Goal: Find specific page/section: Find specific page/section

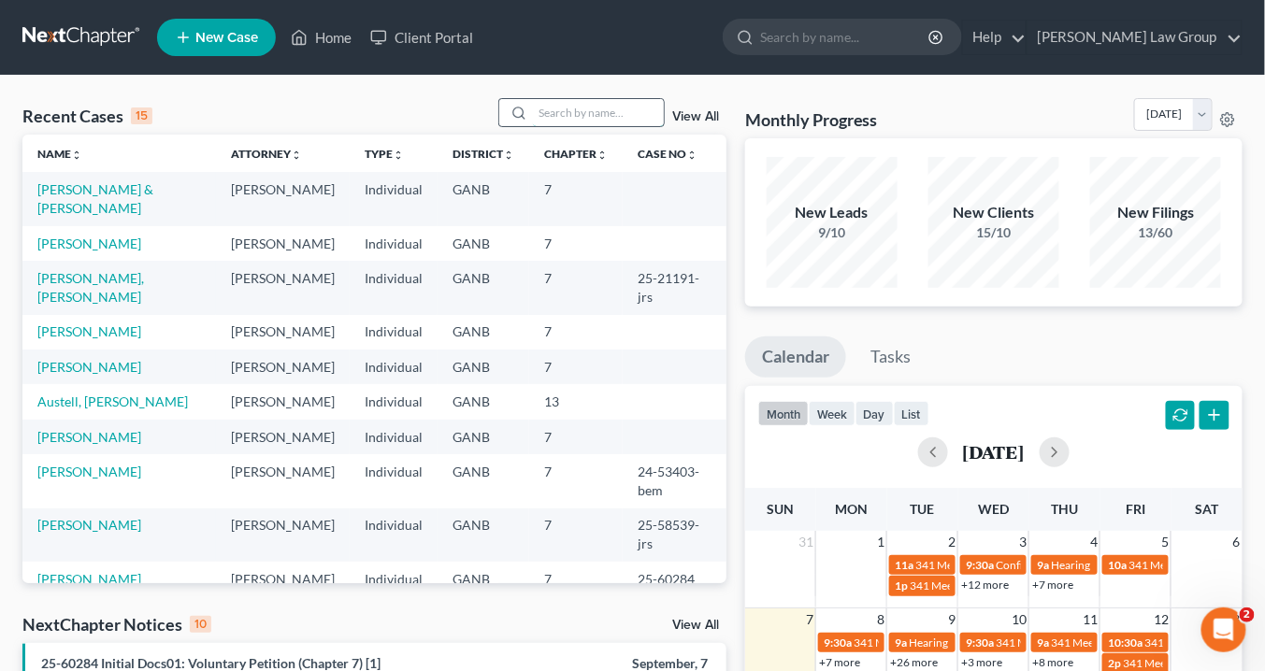
click at [547, 115] on input "search" at bounding box center [598, 112] width 131 height 27
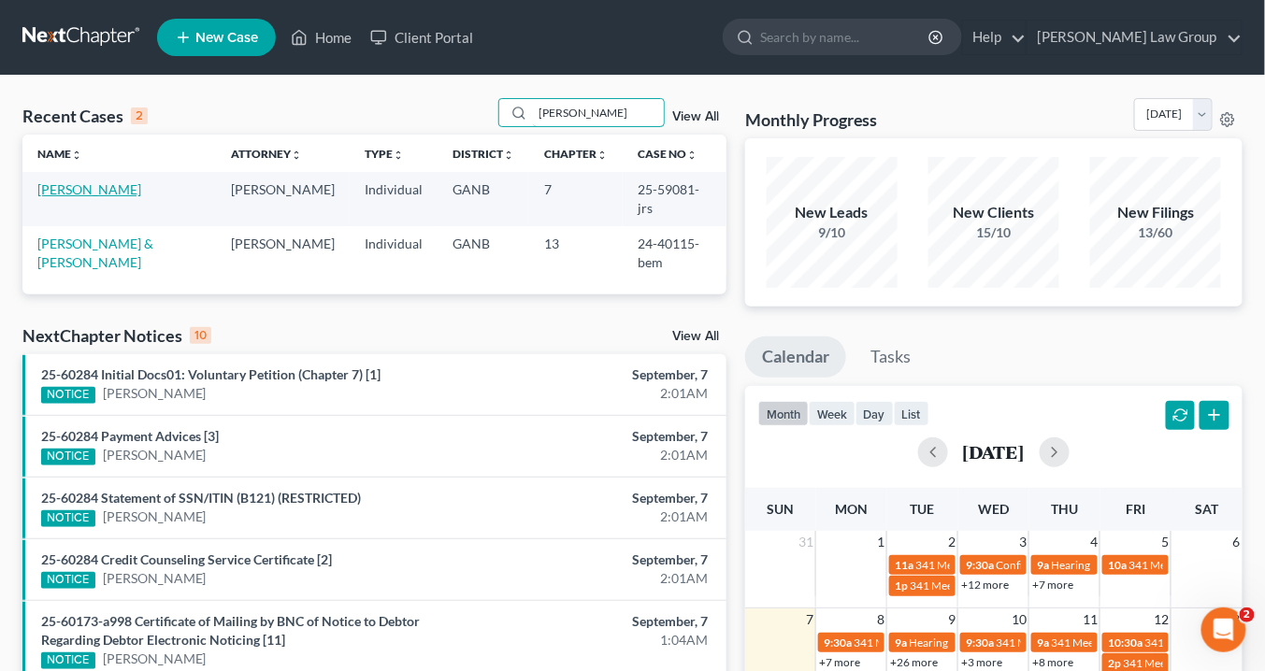
type input "[PERSON_NAME]"
click at [81, 193] on link "[PERSON_NAME]" at bounding box center [89, 189] width 104 height 16
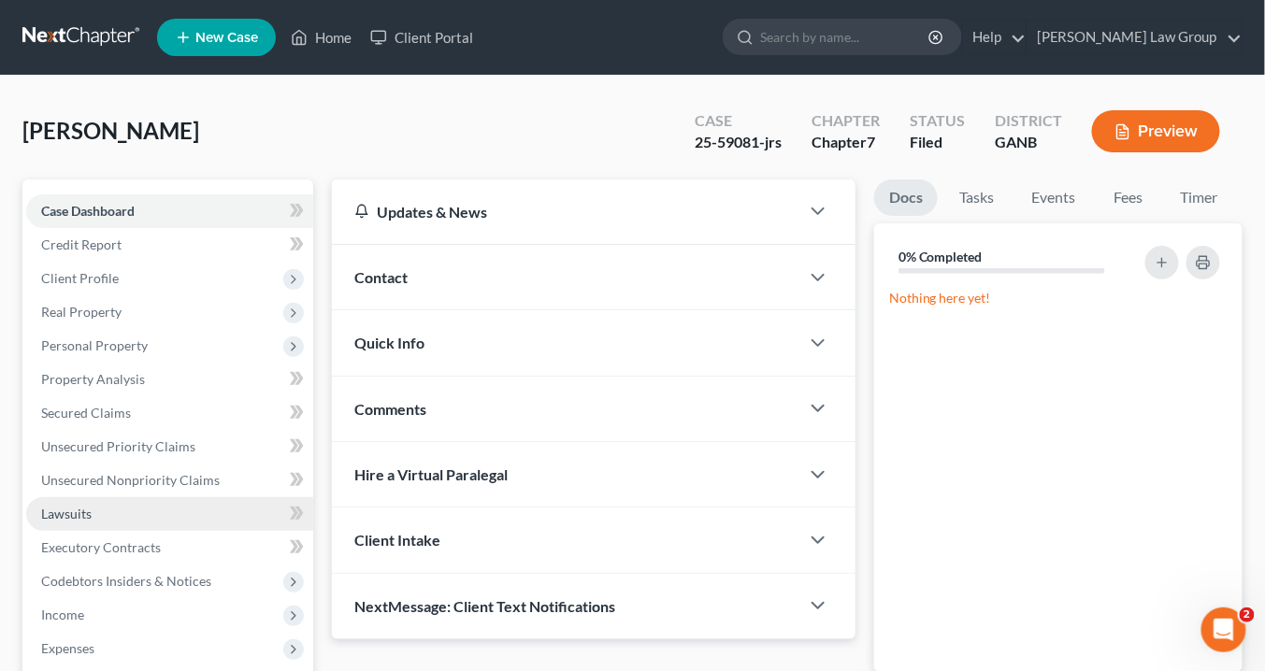
scroll to position [224, 0]
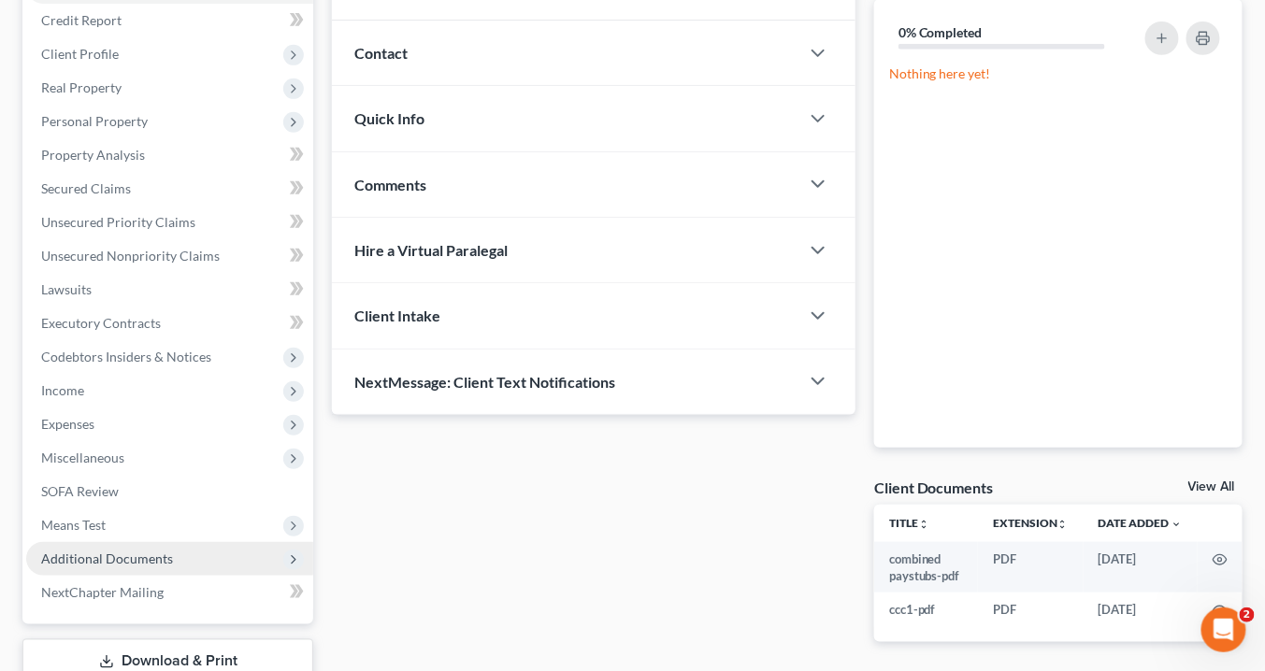
click at [102, 559] on span "Additional Documents" at bounding box center [107, 559] width 132 height 16
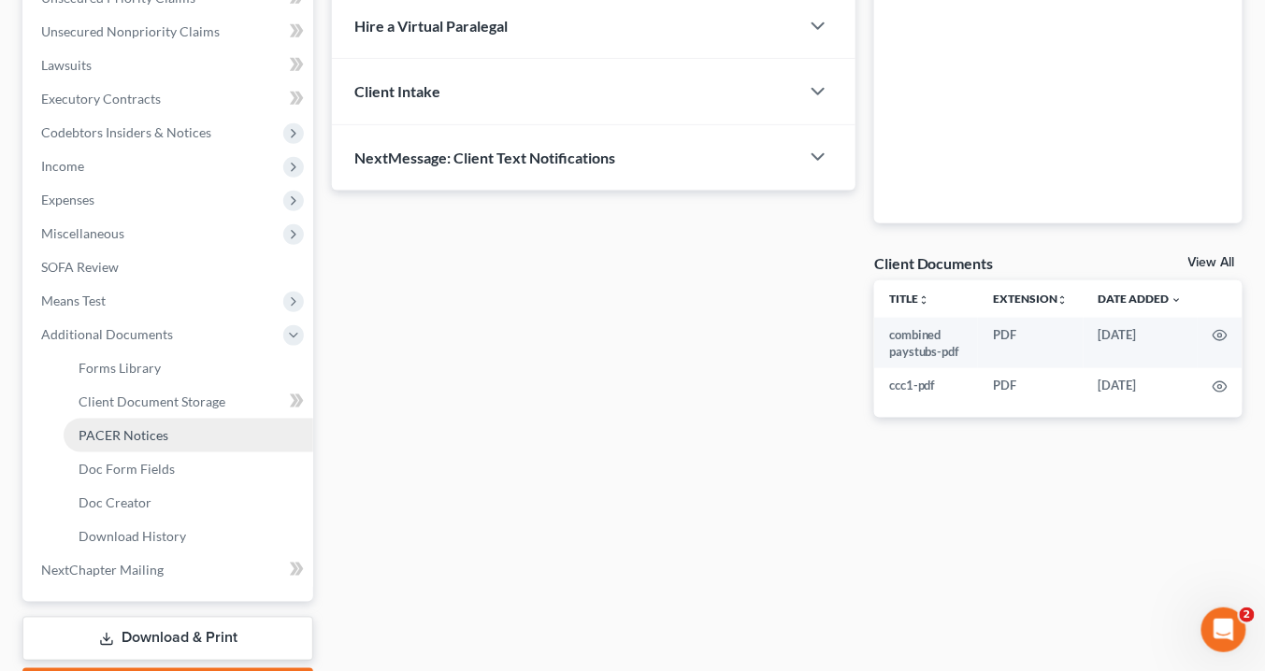
click at [116, 428] on span "PACER Notices" at bounding box center [124, 435] width 90 height 16
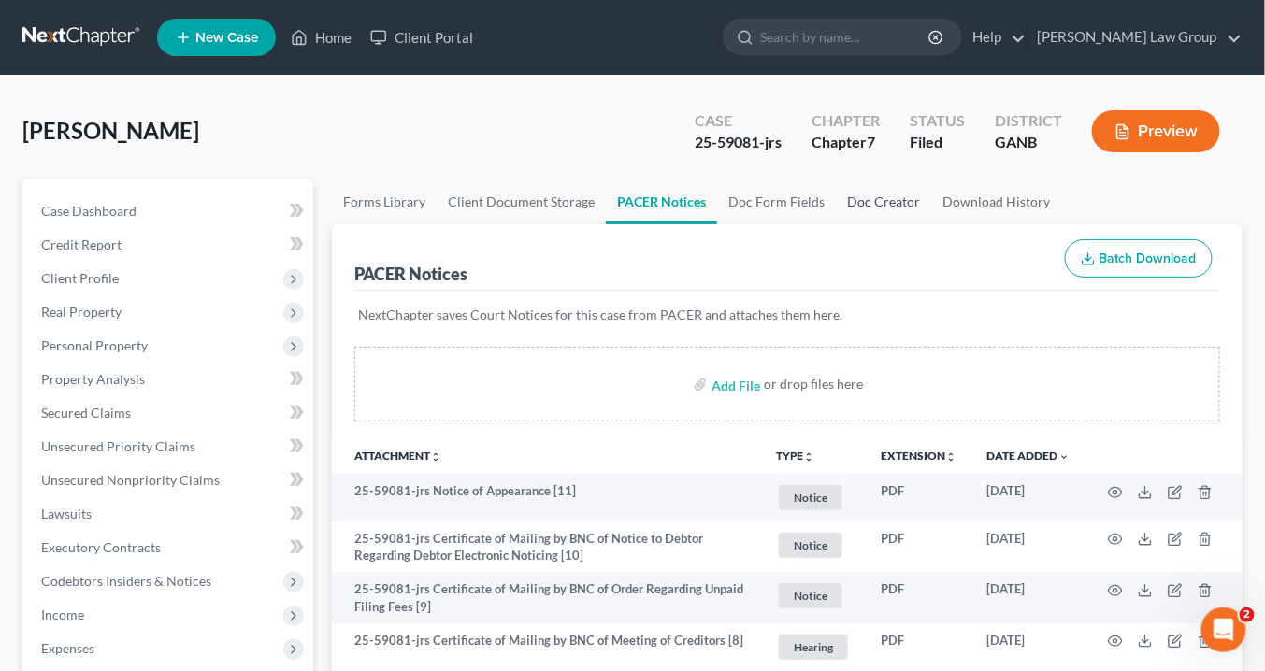
click at [890, 207] on link "Doc Creator" at bounding box center [883, 202] width 95 height 45
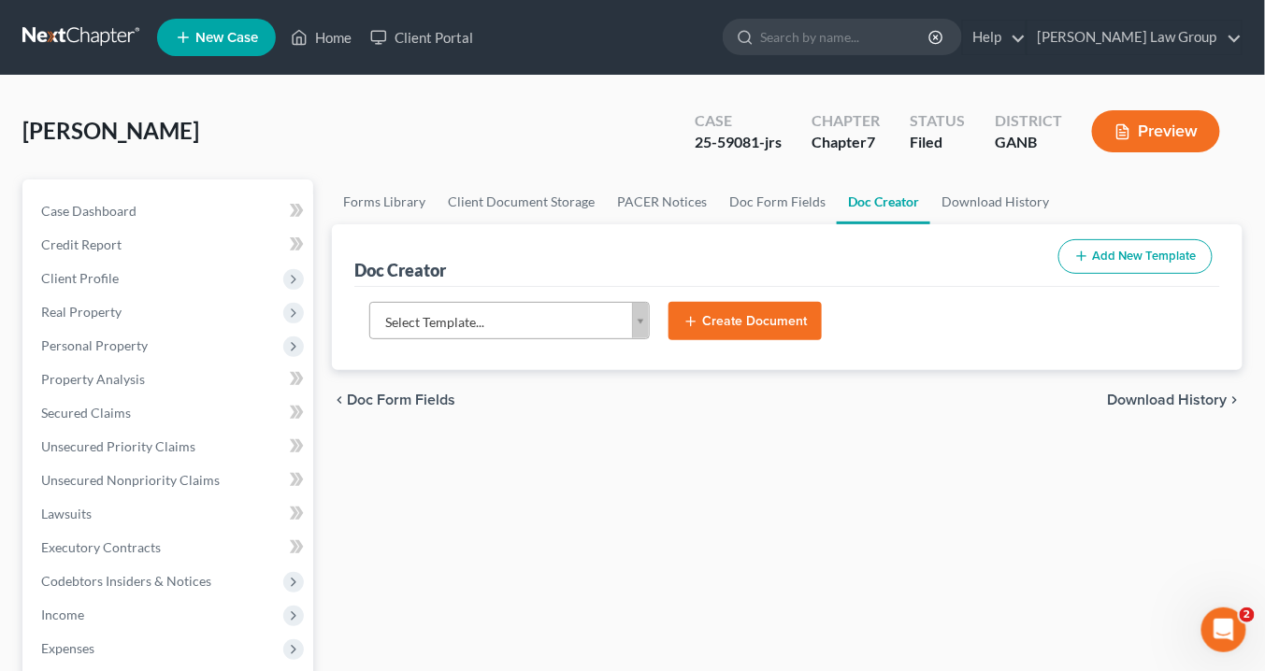
click at [640, 328] on body "Home New Case Client Portal [PERSON_NAME] Law Group [EMAIL_ADDRESS][DOMAIN_NAME…" at bounding box center [632, 614] width 1265 height 1229
